Goal: Information Seeking & Learning: Compare options

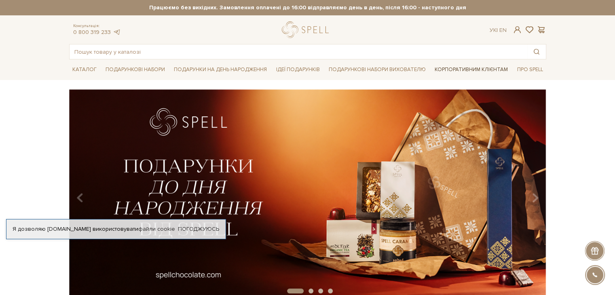
click at [475, 70] on link "Корпоративним клієнтам" at bounding box center [471, 70] width 80 height 14
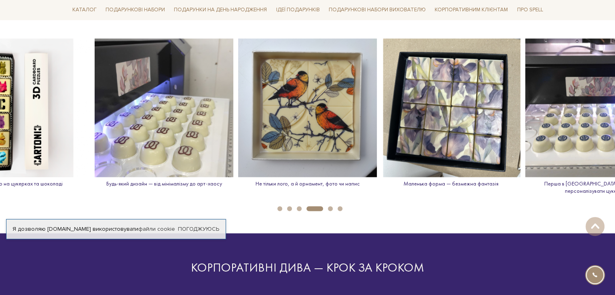
scroll to position [1132, 0]
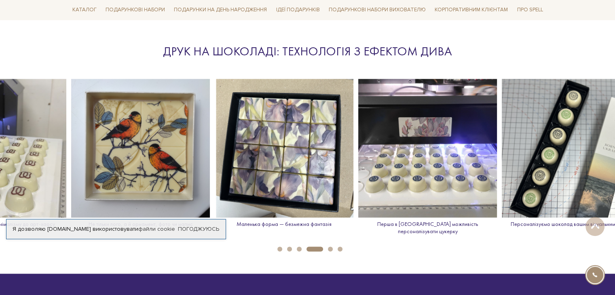
drag, startPoint x: 566, startPoint y: 138, endPoint x: 266, endPoint y: 116, distance: 301.2
click at [358, 116] on img at bounding box center [427, 148] width 139 height 139
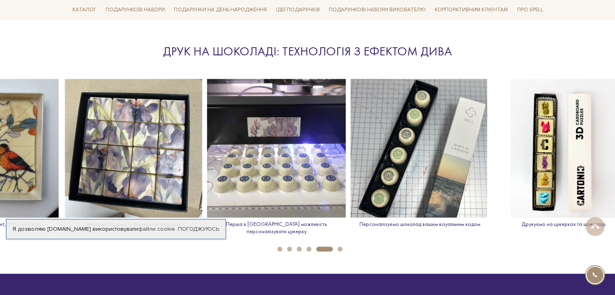
drag, startPoint x: 574, startPoint y: 120, endPoint x: 73, endPoint y: 97, distance: 501.5
click at [351, 94] on img at bounding box center [420, 148] width 139 height 139
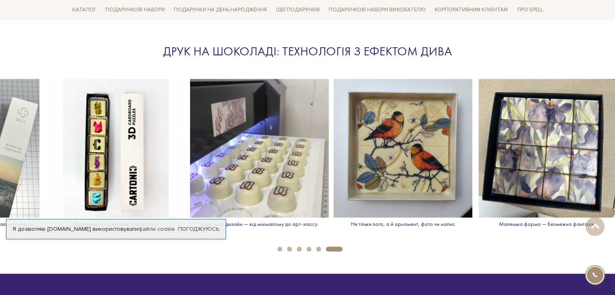
drag, startPoint x: 479, startPoint y: 129, endPoint x: 0, endPoint y: 82, distance: 481.1
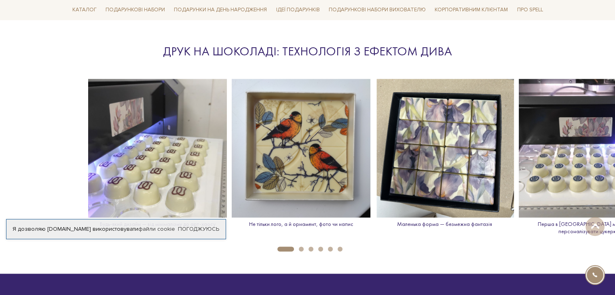
drag, startPoint x: 47, startPoint y: 93, endPoint x: 519, endPoint y: 124, distance: 472.9
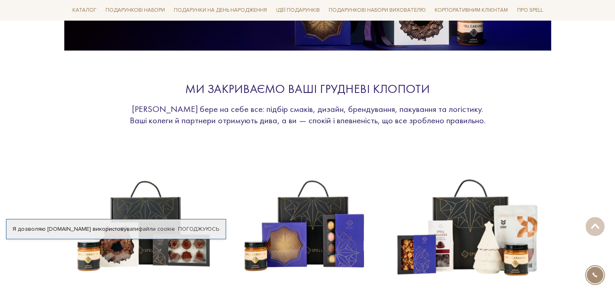
scroll to position [0, 0]
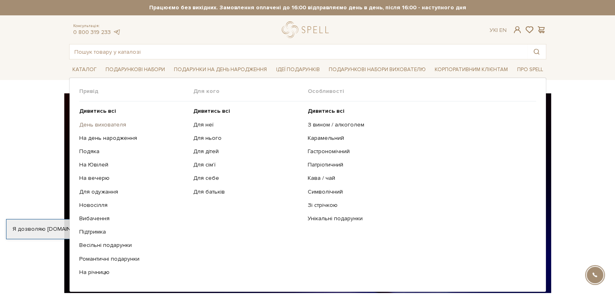
click at [112, 124] on link "День вихователя" at bounding box center [133, 124] width 108 height 7
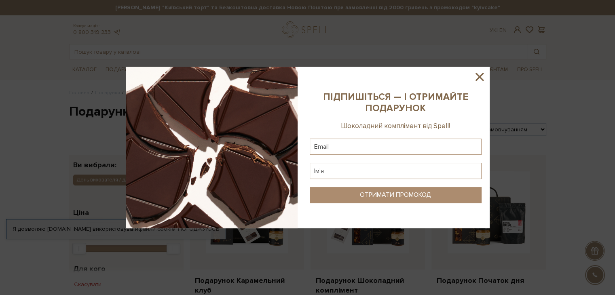
click at [480, 76] on icon at bounding box center [479, 77] width 8 height 8
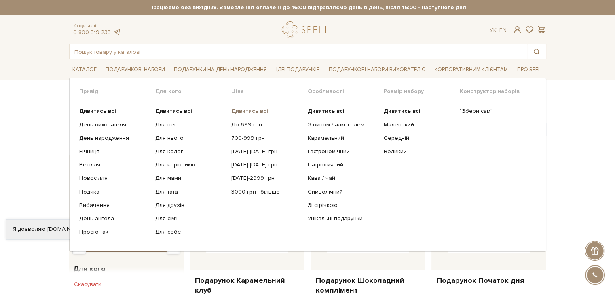
click at [259, 110] on b "Дивитись всі" at bounding box center [249, 111] width 37 height 7
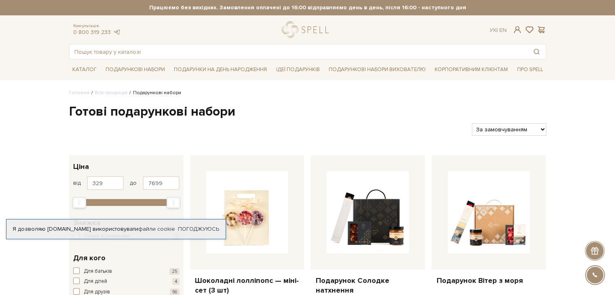
click at [509, 129] on select "За замовчуванням За Ціною (зростання) За Ціною (зменшення) Новинки За популярні…" at bounding box center [509, 129] width 74 height 13
select select "https://spellchocolate.com/our-productions/podarunkovi-box/?sort=p.price&order=…"
click at [472, 123] on select "За замовчуванням За Ціною (зростання) За Ціною (зменшення) Новинки За популярні…" at bounding box center [509, 129] width 74 height 13
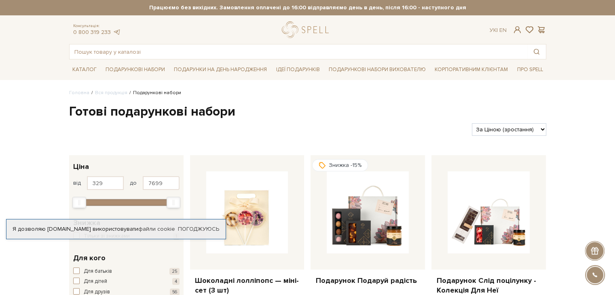
click at [371, 107] on h1 "Готові подарункові набори" at bounding box center [307, 112] width 477 height 17
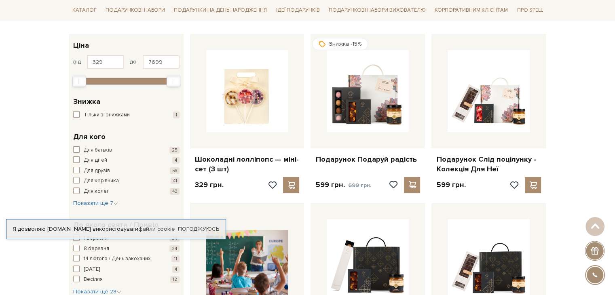
scroll to position [162, 0]
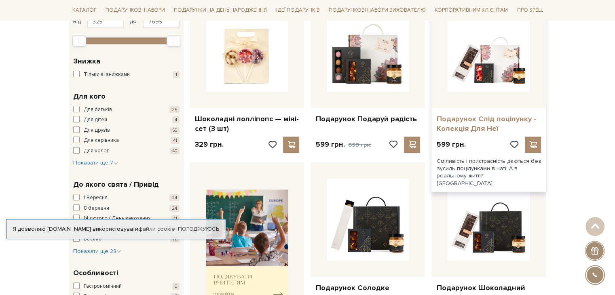
click at [485, 123] on link "Подарунок Слід поцілунку - Колекція Для Неї" at bounding box center [488, 123] width 105 height 19
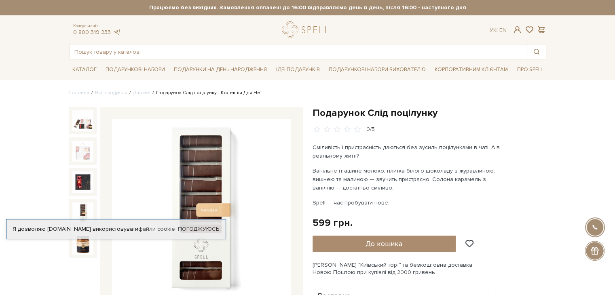
click at [80, 206] on img at bounding box center [82, 213] width 21 height 21
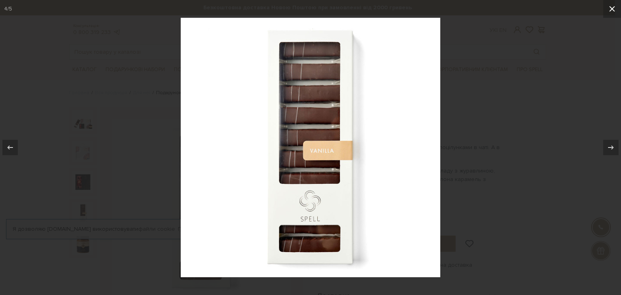
click at [615, 6] on button at bounding box center [612, 9] width 18 height 18
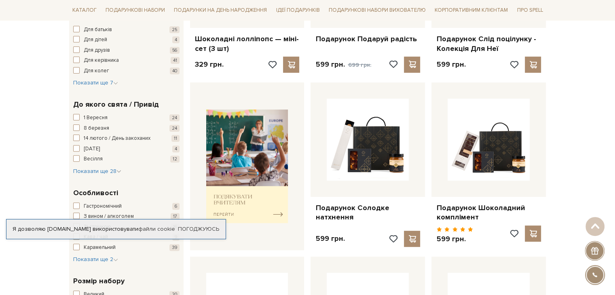
scroll to position [282, 0]
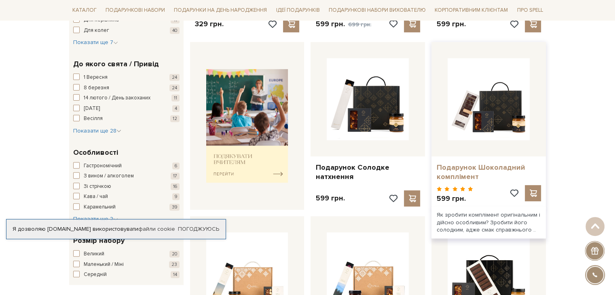
click at [481, 168] on link "Подарунок Шоколадний комплімент" at bounding box center [488, 172] width 105 height 19
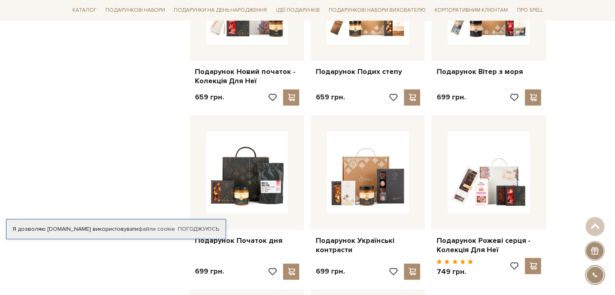
scroll to position [808, 0]
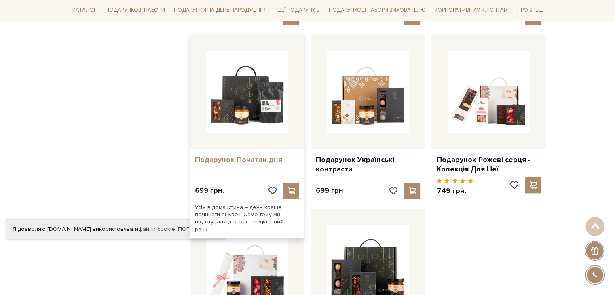
click at [246, 155] on link "Подарунок Початок дня" at bounding box center [247, 159] width 105 height 9
click at [269, 155] on link "Подарунок Початок дня" at bounding box center [247, 159] width 105 height 9
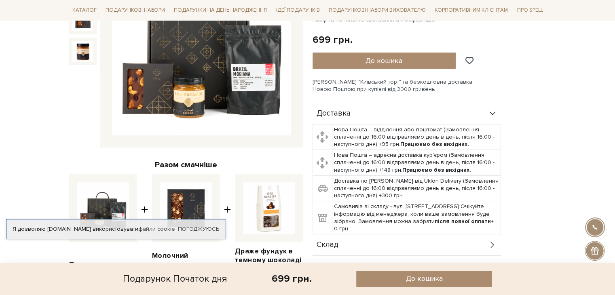
scroll to position [283, 0]
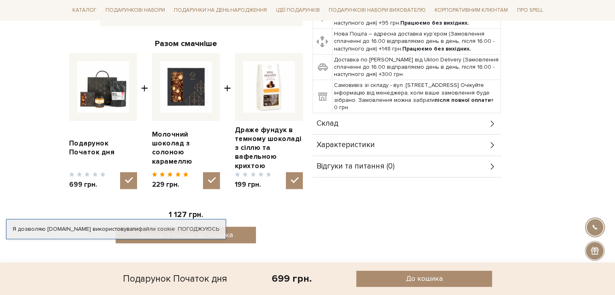
click at [483, 125] on div "Склад" at bounding box center [407, 123] width 188 height 21
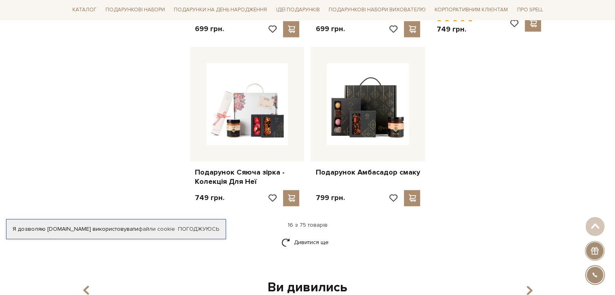
scroll to position [1050, 0]
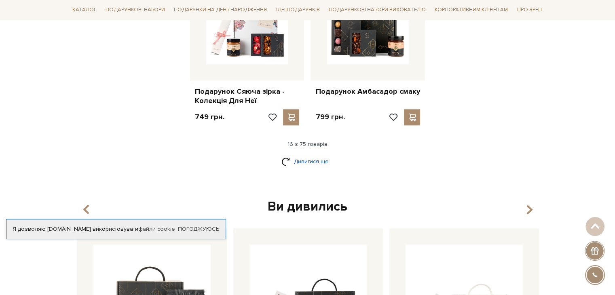
click at [305, 154] on link "Дивитися ще" at bounding box center [307, 161] width 53 height 14
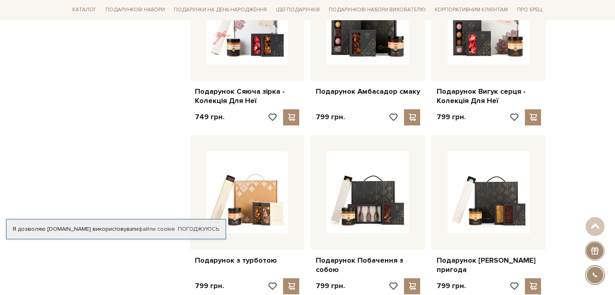
scroll to position [1091, 0]
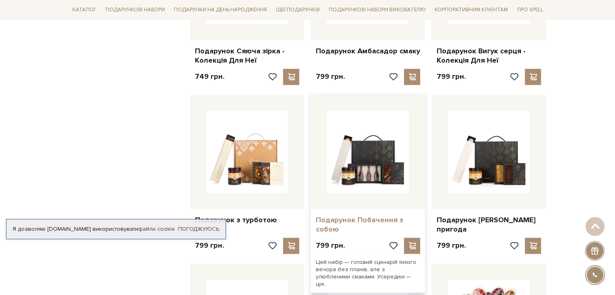
click at [338, 216] on link "Подарунок Побачення з собою" at bounding box center [367, 225] width 105 height 19
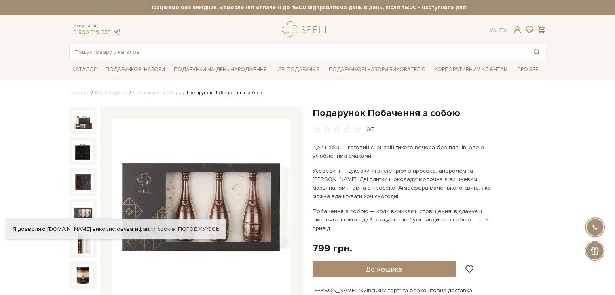
click at [78, 205] on img at bounding box center [82, 213] width 21 height 21
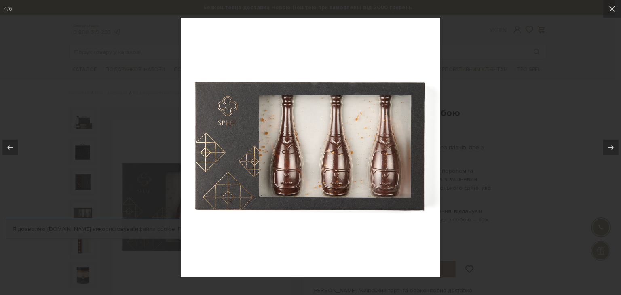
click at [526, 151] on div at bounding box center [310, 147] width 621 height 295
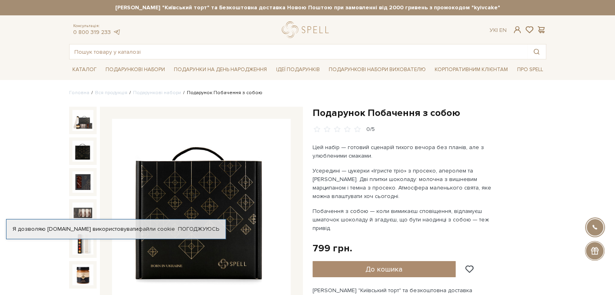
click at [82, 150] on img at bounding box center [82, 151] width 21 height 21
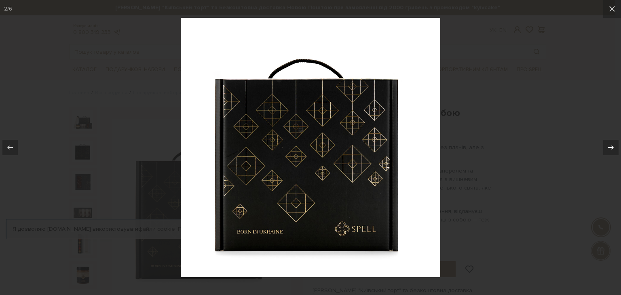
click at [613, 143] on icon at bounding box center [611, 148] width 10 height 10
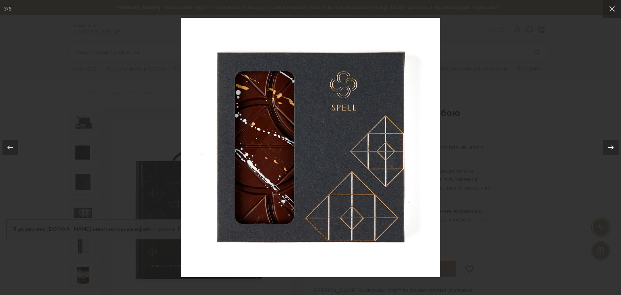
click at [613, 143] on icon at bounding box center [611, 148] width 10 height 10
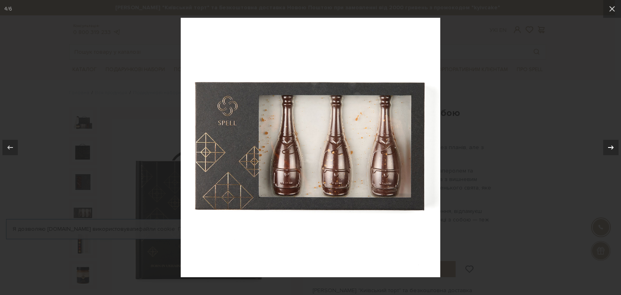
click at [613, 143] on icon at bounding box center [611, 148] width 10 height 10
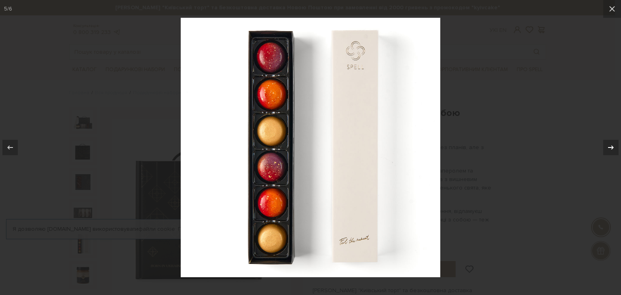
click at [613, 143] on icon at bounding box center [611, 148] width 10 height 10
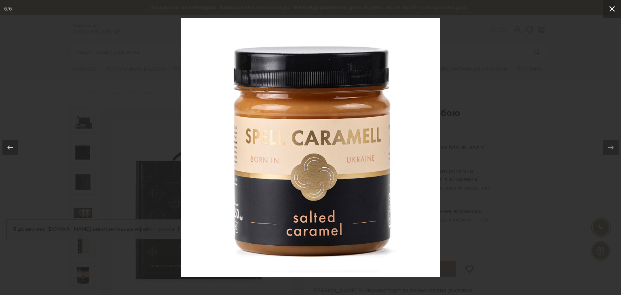
click at [615, 10] on icon at bounding box center [612, 9] width 10 height 10
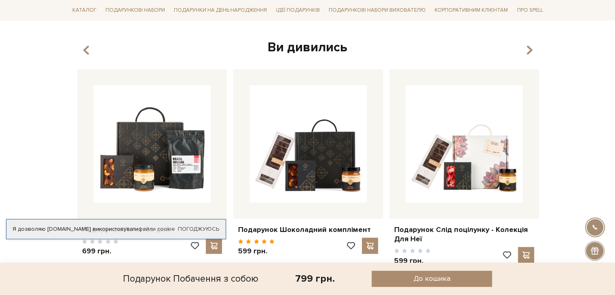
scroll to position [243, 0]
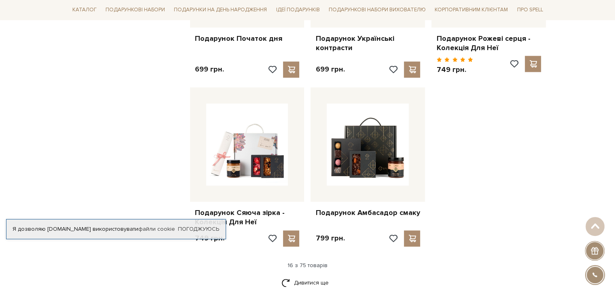
scroll to position [1010, 0]
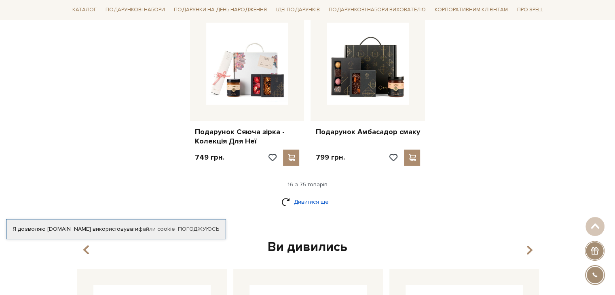
click at [288, 195] on link "Дивитися ще" at bounding box center [307, 202] width 53 height 14
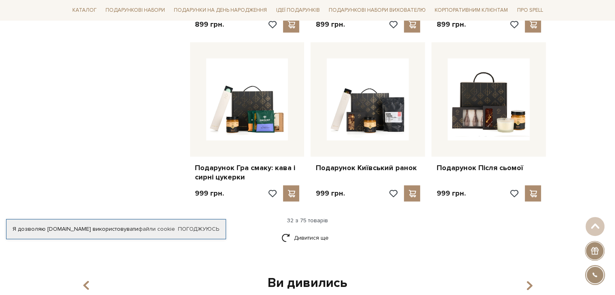
scroll to position [1859, 0]
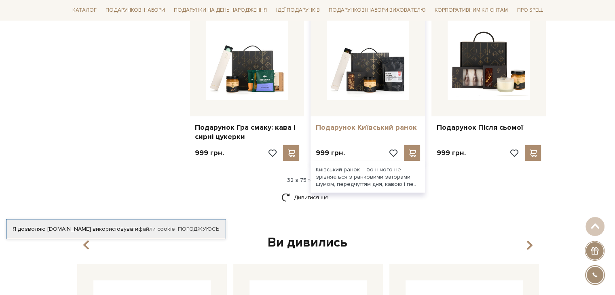
click at [398, 123] on link "Подарунок Київський ранок" at bounding box center [367, 127] width 105 height 9
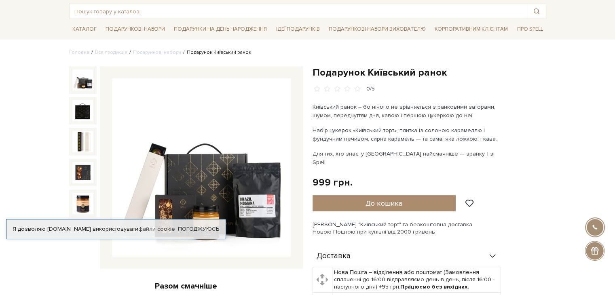
scroll to position [243, 0]
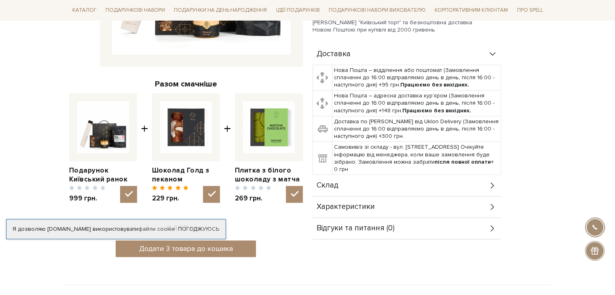
click at [355, 175] on div "Склад" at bounding box center [407, 185] width 188 height 21
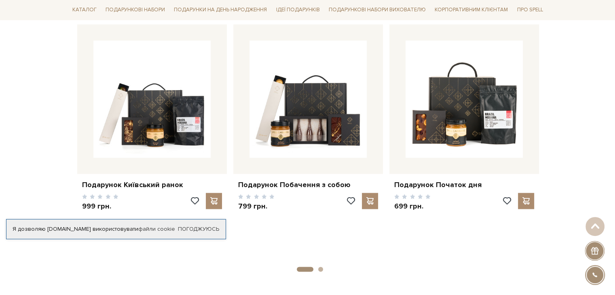
scroll to position [1012, 0]
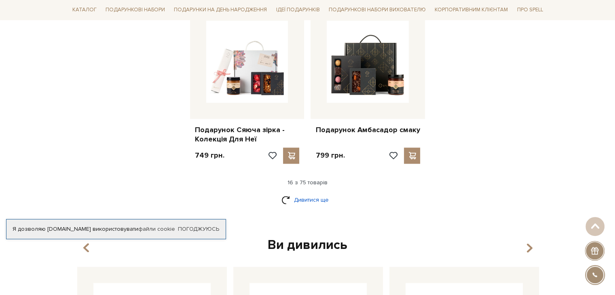
click at [291, 193] on link "Дивитися ще" at bounding box center [307, 200] width 53 height 14
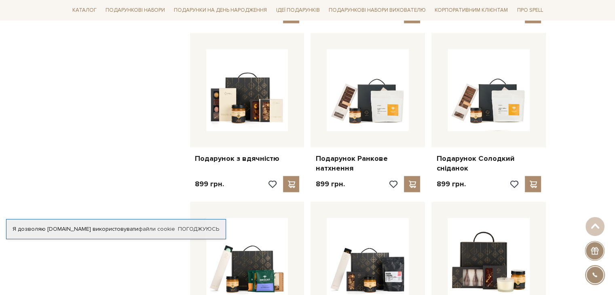
scroll to position [1821, 0]
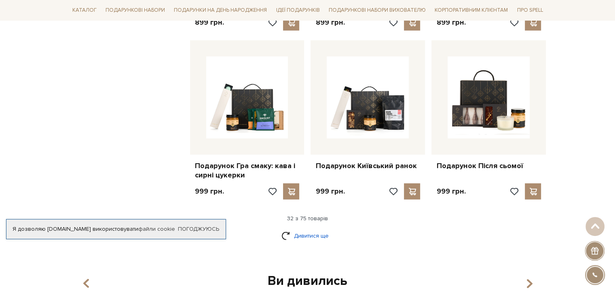
click at [318, 229] on link "Дивитися ще" at bounding box center [307, 236] width 53 height 14
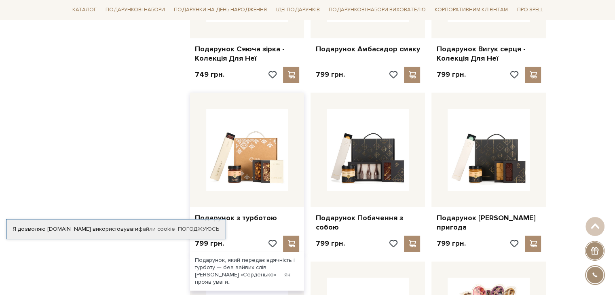
scroll to position [1133, 0]
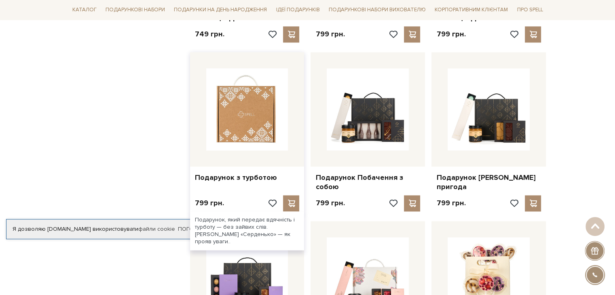
click at [253, 130] on img at bounding box center [247, 109] width 82 height 82
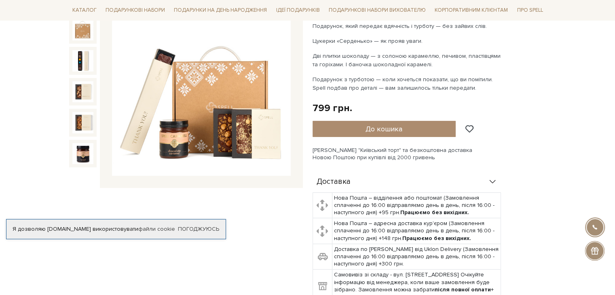
scroll to position [283, 0]
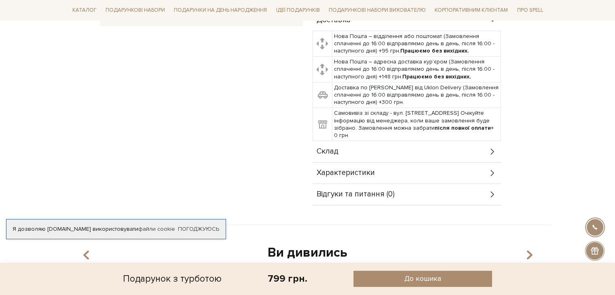
click at [350, 144] on div "Склад" at bounding box center [407, 151] width 188 height 21
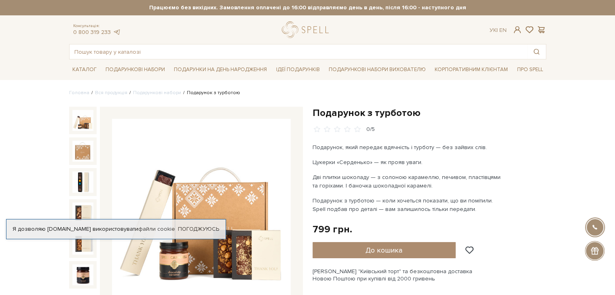
scroll to position [81, 0]
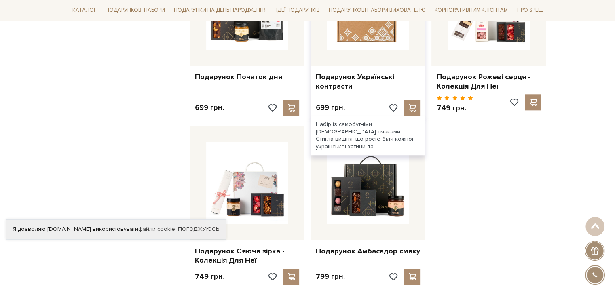
scroll to position [850, 0]
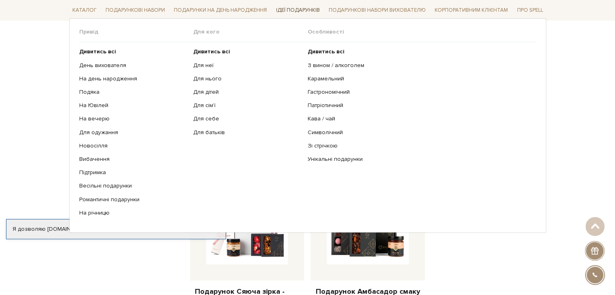
click at [304, 15] on link "Ідеї подарунків" at bounding box center [298, 10] width 50 height 13
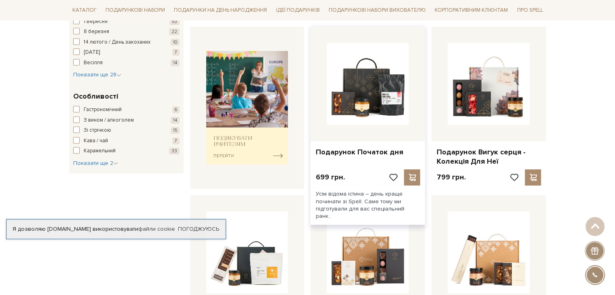
scroll to position [384, 0]
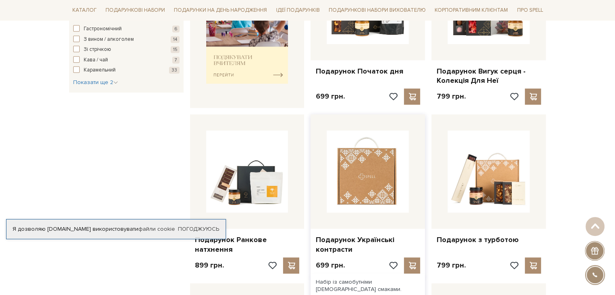
click at [390, 179] on img at bounding box center [368, 172] width 82 height 82
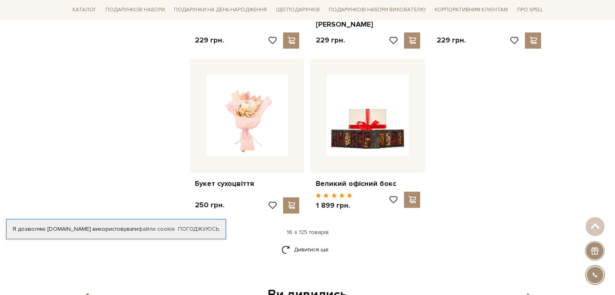
scroll to position [1071, 0]
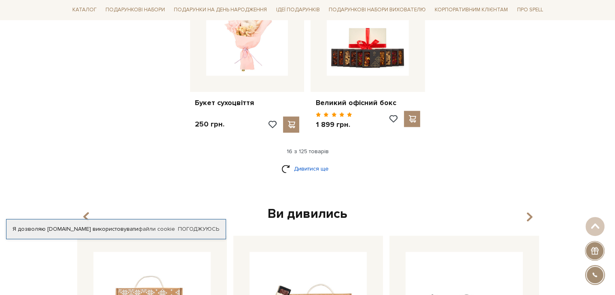
click at [315, 162] on link "Дивитися ще" at bounding box center [307, 169] width 53 height 14
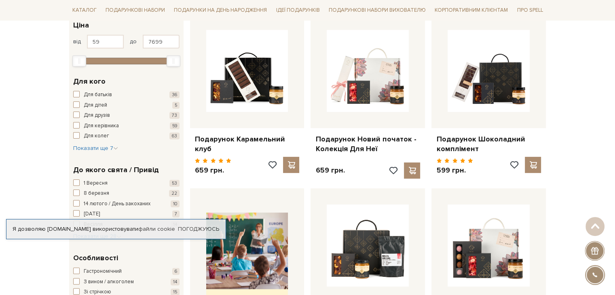
scroll to position [0, 0]
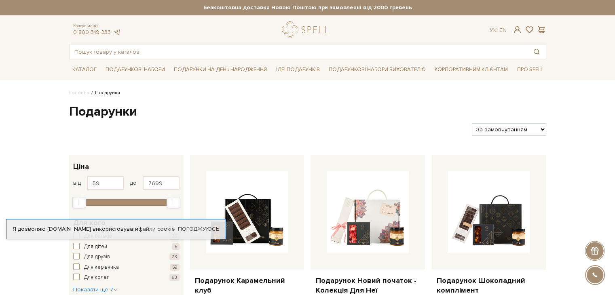
click at [539, 128] on select "За замовчуванням За Ціною (зростання) За Ціною (зменшення) Новинки За популярні…" at bounding box center [509, 129] width 74 height 13
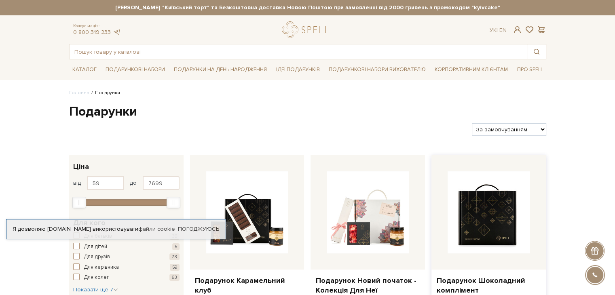
select select "[URL][DOMAIN_NAME]"
click at [472, 123] on select "За замовчуванням За Ціною (зростання) За Ціною (зменшення) Новинки За популярні…" at bounding box center [509, 129] width 74 height 13
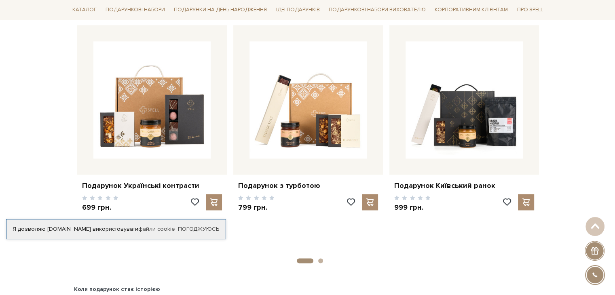
scroll to position [1132, 0]
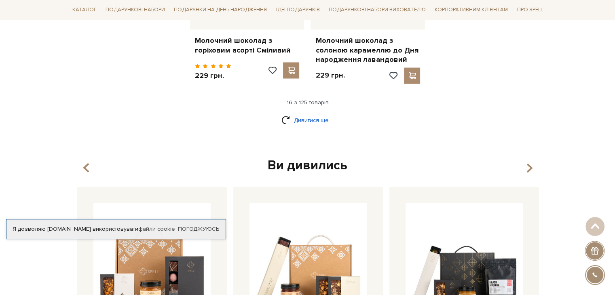
click at [307, 113] on link "Дивитися ще" at bounding box center [307, 120] width 53 height 14
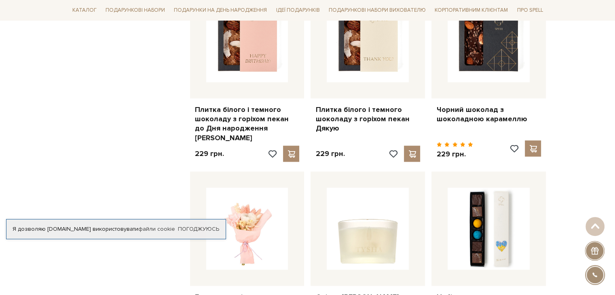
scroll to position [1900, 0]
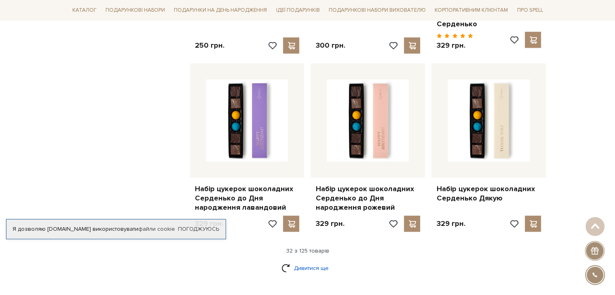
click at [311, 261] on link "Дивитися ще" at bounding box center [307, 268] width 53 height 14
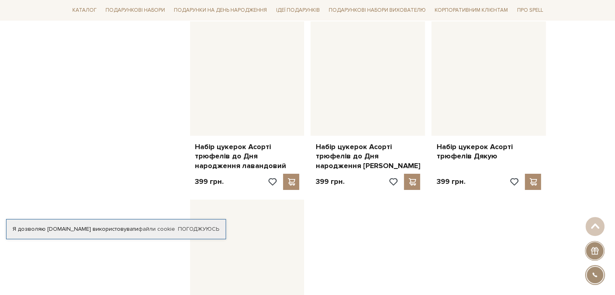
scroll to position [3073, 0]
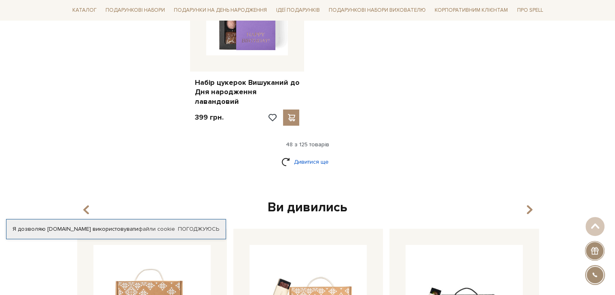
click at [313, 155] on link "Дивитися ще" at bounding box center [307, 162] width 53 height 14
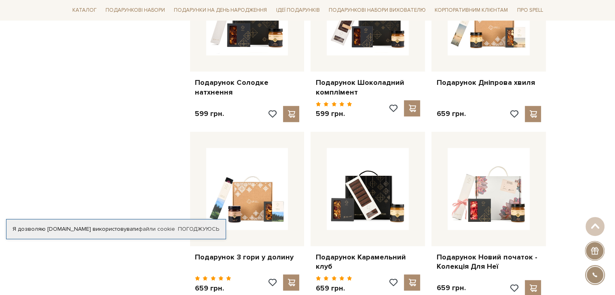
scroll to position [3841, 0]
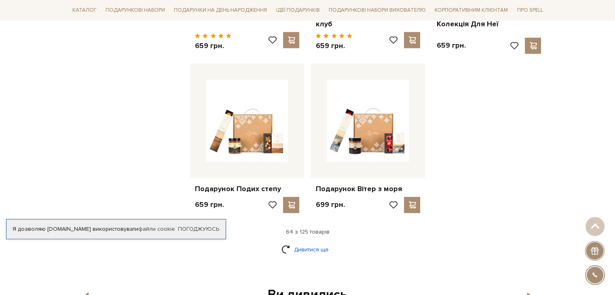
click at [296, 243] on link "Дивитися ще" at bounding box center [307, 250] width 53 height 14
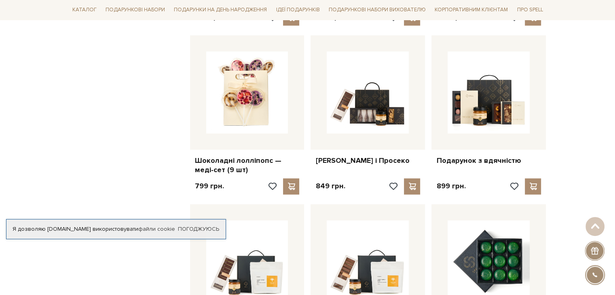
scroll to position [4690, 0]
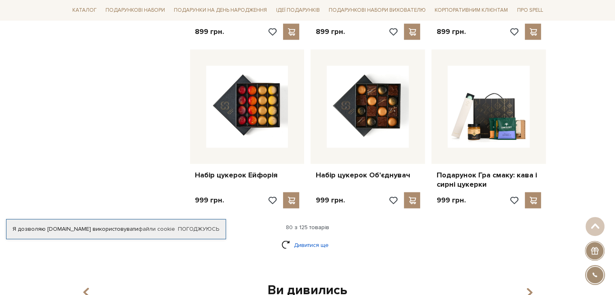
click at [314, 238] on link "Дивитися ще" at bounding box center [307, 245] width 53 height 14
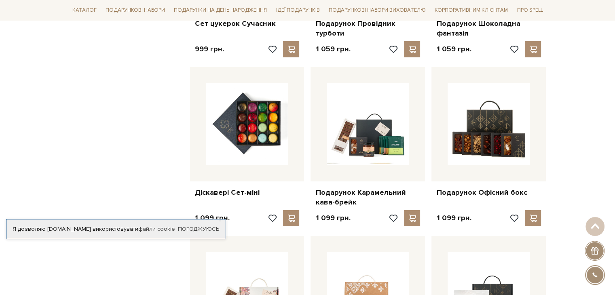
scroll to position [5054, 0]
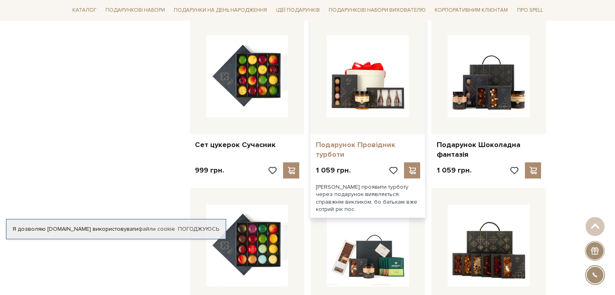
click at [375, 140] on link "Подарунок Провідник турботи" at bounding box center [367, 149] width 105 height 19
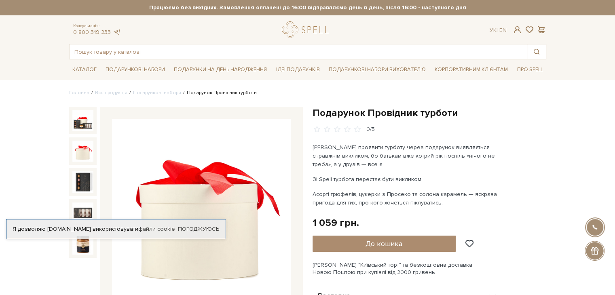
click at [87, 157] on img at bounding box center [82, 151] width 21 height 21
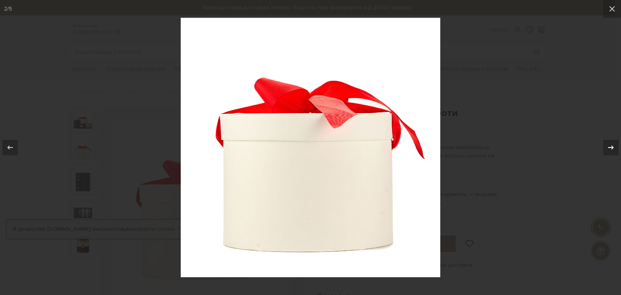
click at [611, 148] on icon at bounding box center [611, 148] width 6 height 4
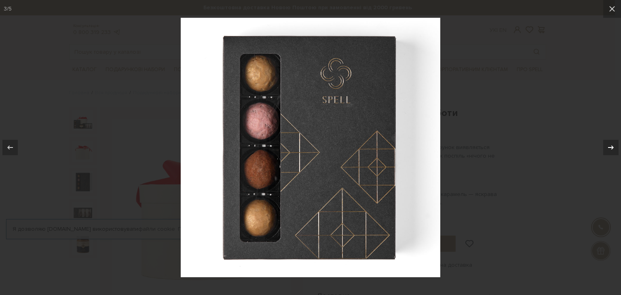
click at [611, 148] on icon at bounding box center [611, 148] width 6 height 4
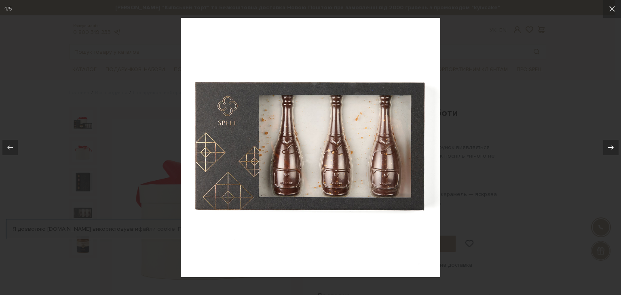
click at [609, 148] on icon at bounding box center [611, 148] width 6 height 4
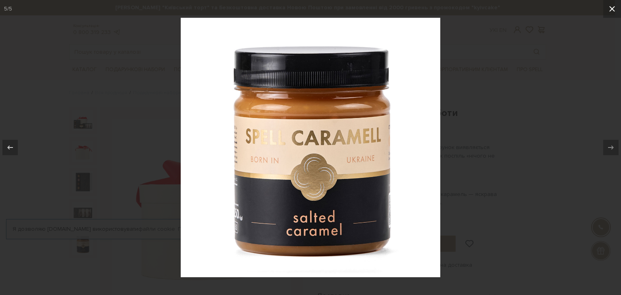
click at [615, 8] on button at bounding box center [612, 9] width 18 height 18
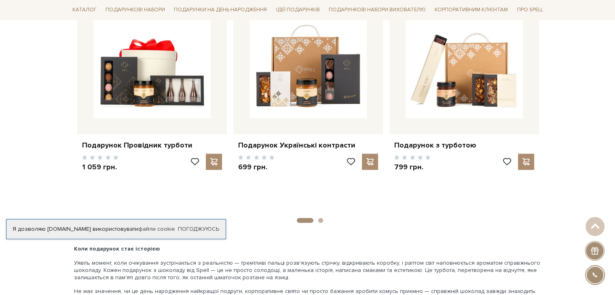
scroll to position [1051, 0]
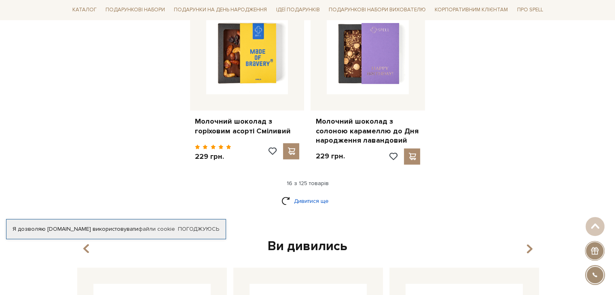
click at [314, 194] on link "Дивитися ще" at bounding box center [307, 201] width 53 height 14
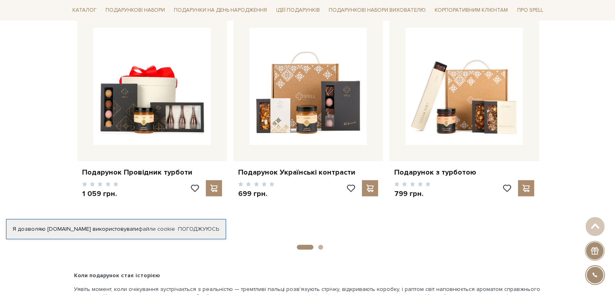
scroll to position [1981, 0]
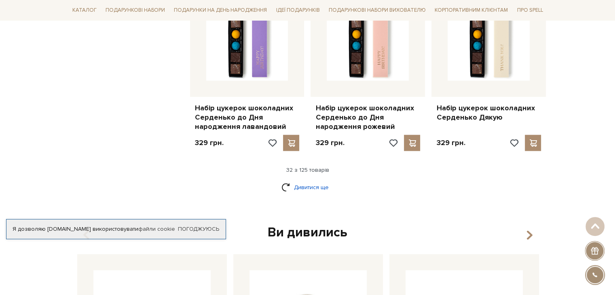
click at [301, 180] on link "Дивитися ще" at bounding box center [307, 187] width 53 height 14
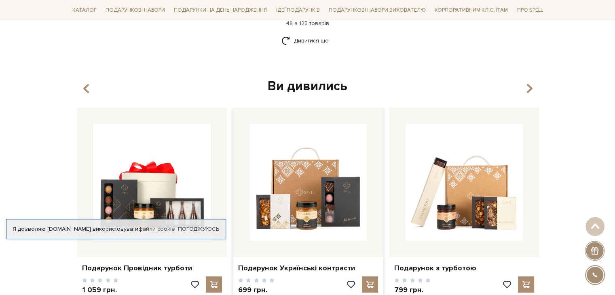
scroll to position [2992, 0]
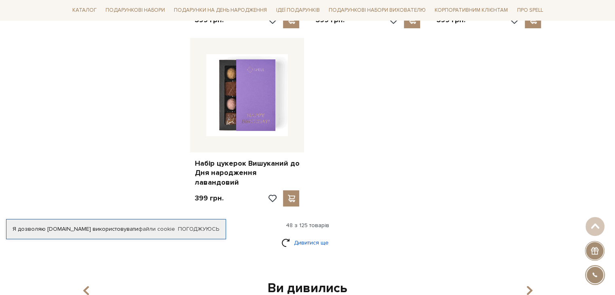
click at [314, 236] on link "Дивитися ще" at bounding box center [307, 243] width 53 height 14
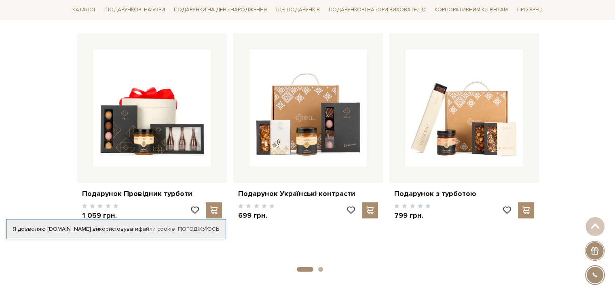
scroll to position [3922, 0]
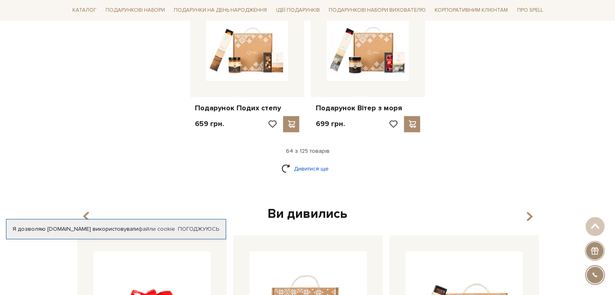
click at [309, 162] on link "Дивитися ще" at bounding box center [307, 169] width 53 height 14
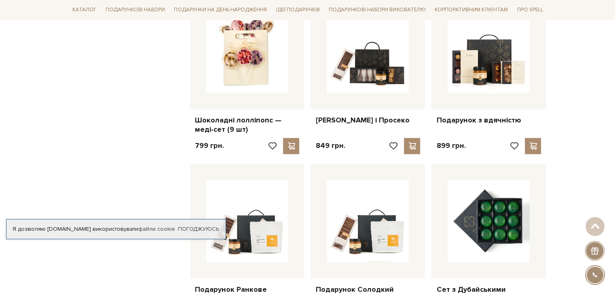
scroll to position [4690, 0]
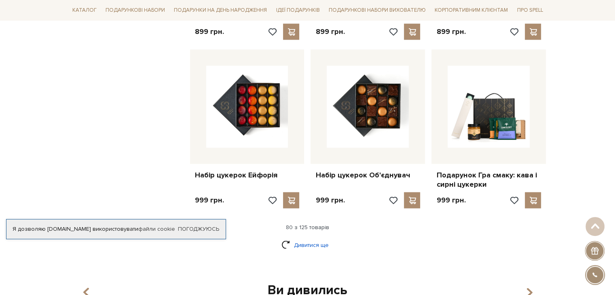
click at [306, 238] on link "Дивитися ще" at bounding box center [307, 245] width 53 height 14
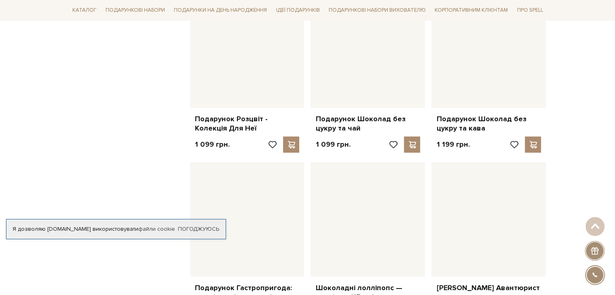
scroll to position [5701, 0]
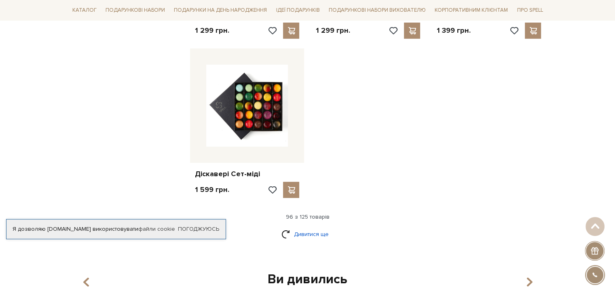
click at [289, 227] on link "Дивитися ще" at bounding box center [307, 234] width 53 height 14
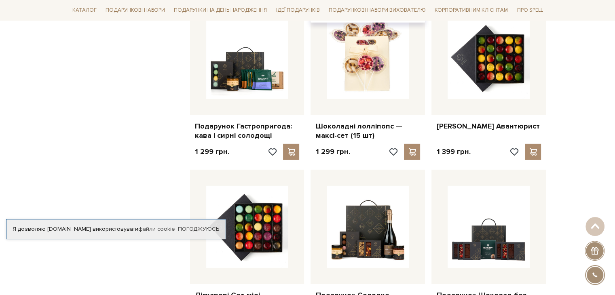
scroll to position [5620, 0]
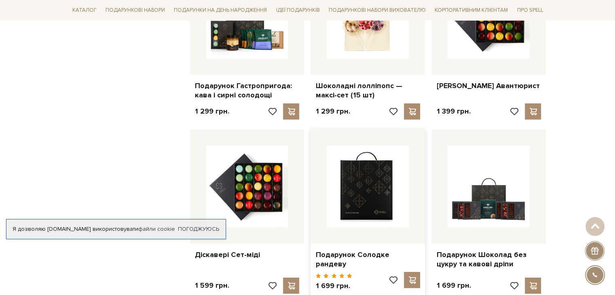
click at [341, 170] on img at bounding box center [368, 187] width 82 height 82
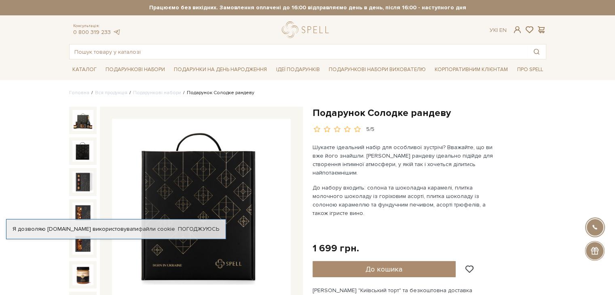
click at [85, 150] on img at bounding box center [82, 151] width 21 height 21
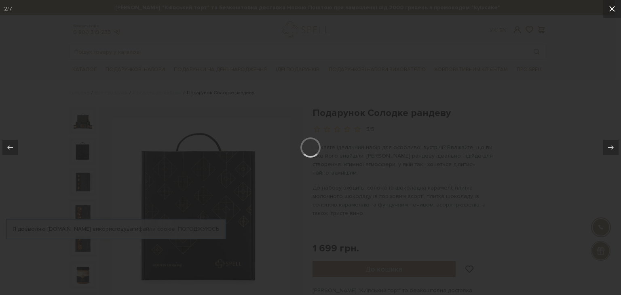
click at [611, 8] on icon at bounding box center [612, 9] width 6 height 6
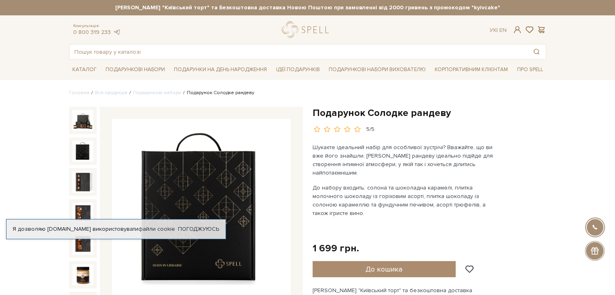
scroll to position [40, 0]
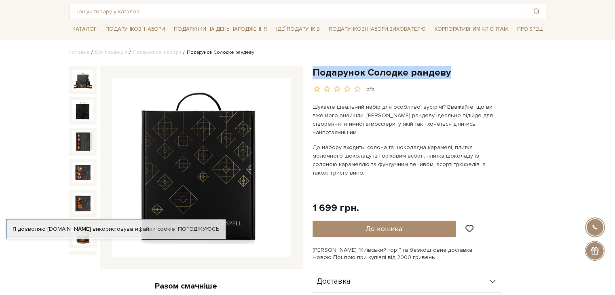
drag, startPoint x: 311, startPoint y: 72, endPoint x: 482, endPoint y: 70, distance: 171.1
click at [482, 70] on div "Подарунок Солодке рандеву 5/5 Шукаєте ідеальний набір для особливої зустрічі? В…" at bounding box center [429, 280] width 243 height 428
copy h1 "Подарунок Солодке рандеву"
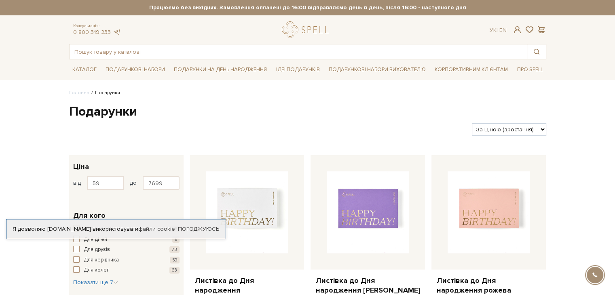
scroll to position [1689, 0]
